Goal: Task Accomplishment & Management: Use online tool/utility

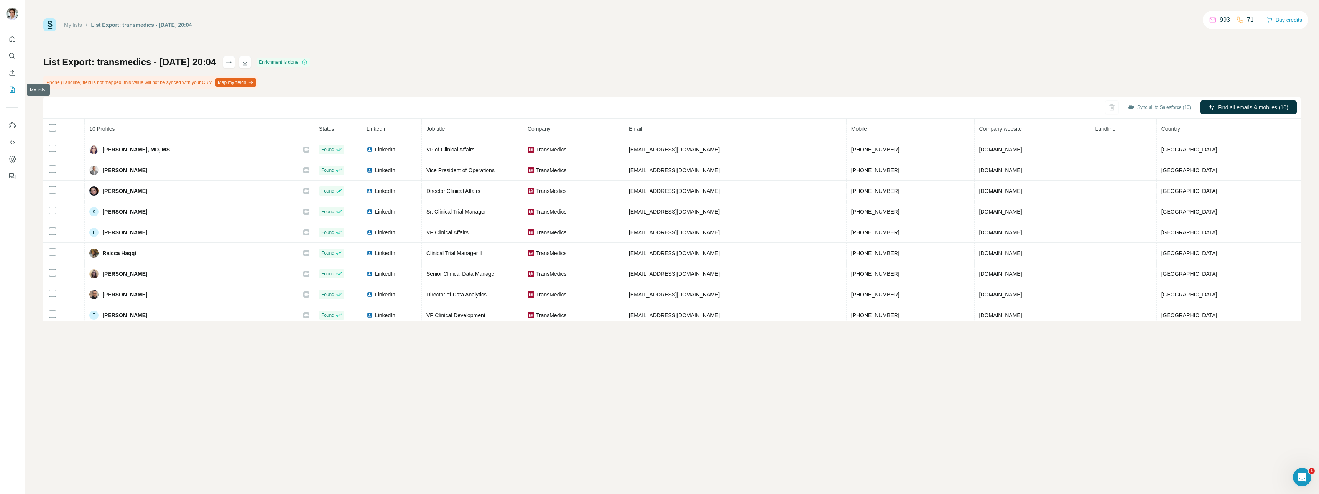
click at [15, 89] on icon "My lists" at bounding box center [12, 90] width 8 height 8
click at [14, 90] on icon "My lists" at bounding box center [12, 90] width 8 height 8
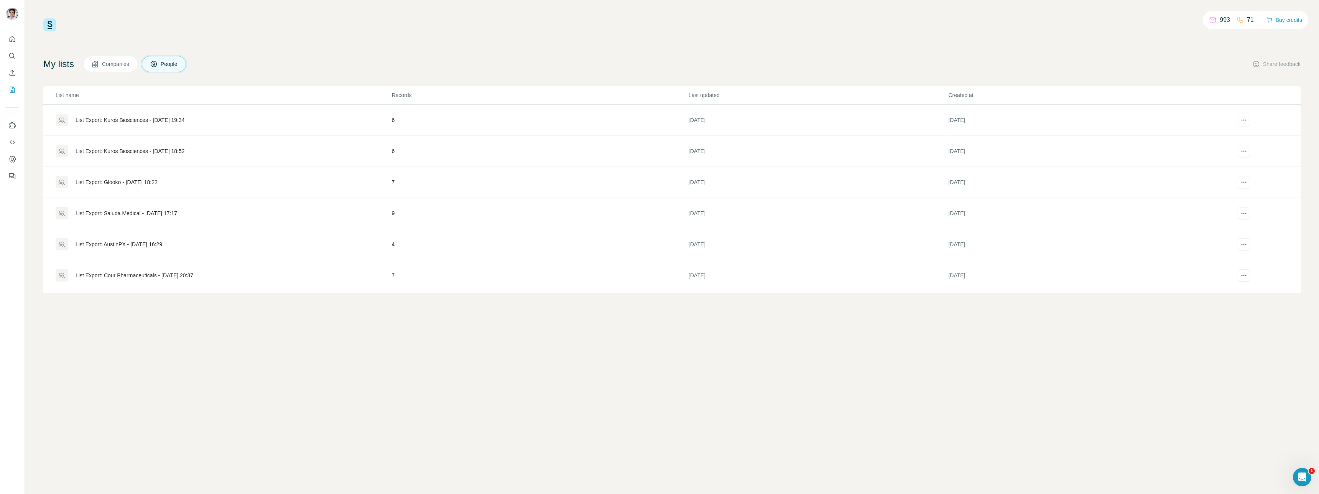
click at [151, 270] on div "List Export: Cour Pharmaceuticals - [DATE] 20:37" at bounding box center [223, 275] width 335 height 12
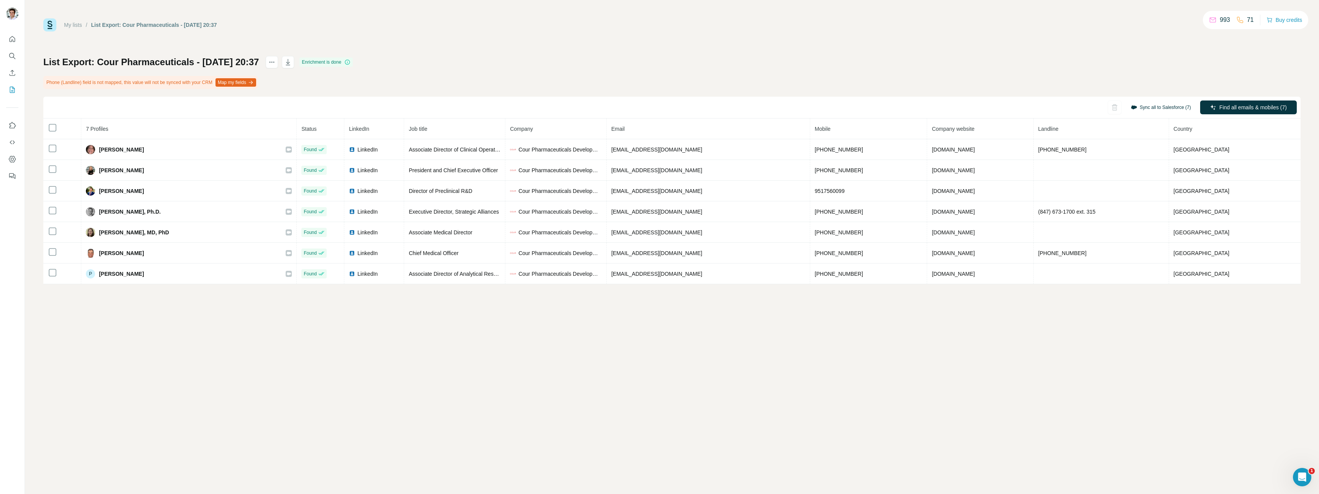
click at [1161, 110] on button "Sync all to Salesforce (7)" at bounding box center [1160, 108] width 71 height 12
click at [1155, 164] on button "Sync all to Salesforce" at bounding box center [1150, 165] width 85 height 15
